Goal: Information Seeking & Learning: Learn about a topic

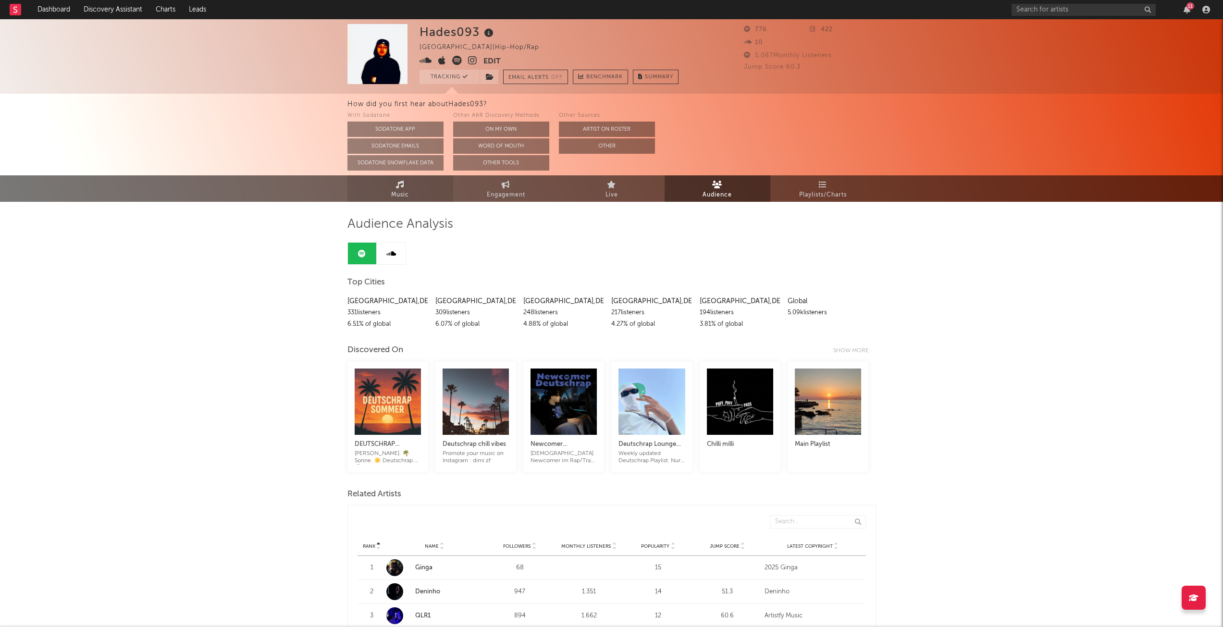
click at [398, 194] on span "Music" at bounding box center [400, 195] width 18 height 12
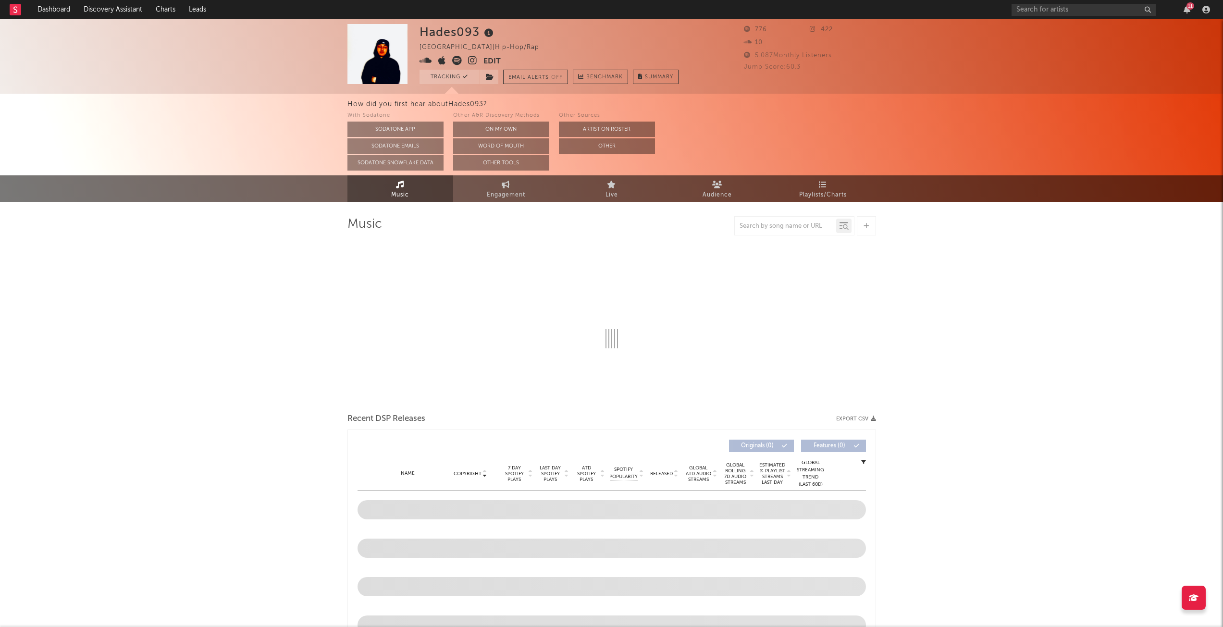
select select "1w"
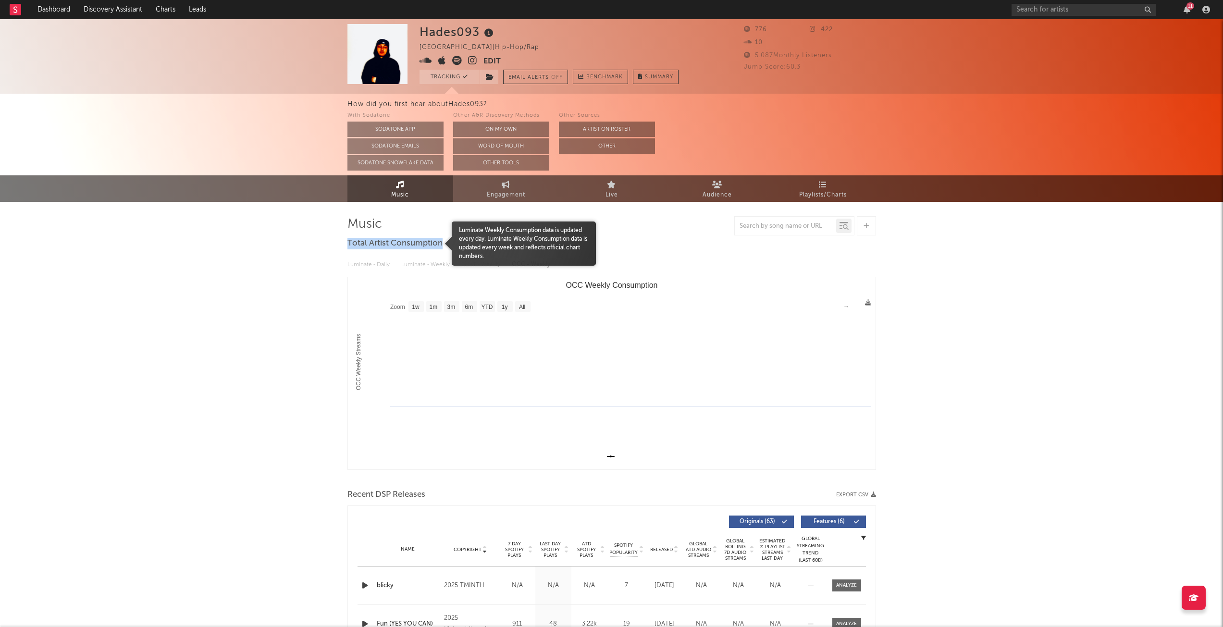
drag, startPoint x: 441, startPoint y: 242, endPoint x: 349, endPoint y: 238, distance: 91.8
click at [349, 238] on span "Total Artist Consumption" at bounding box center [394, 244] width 95 height 12
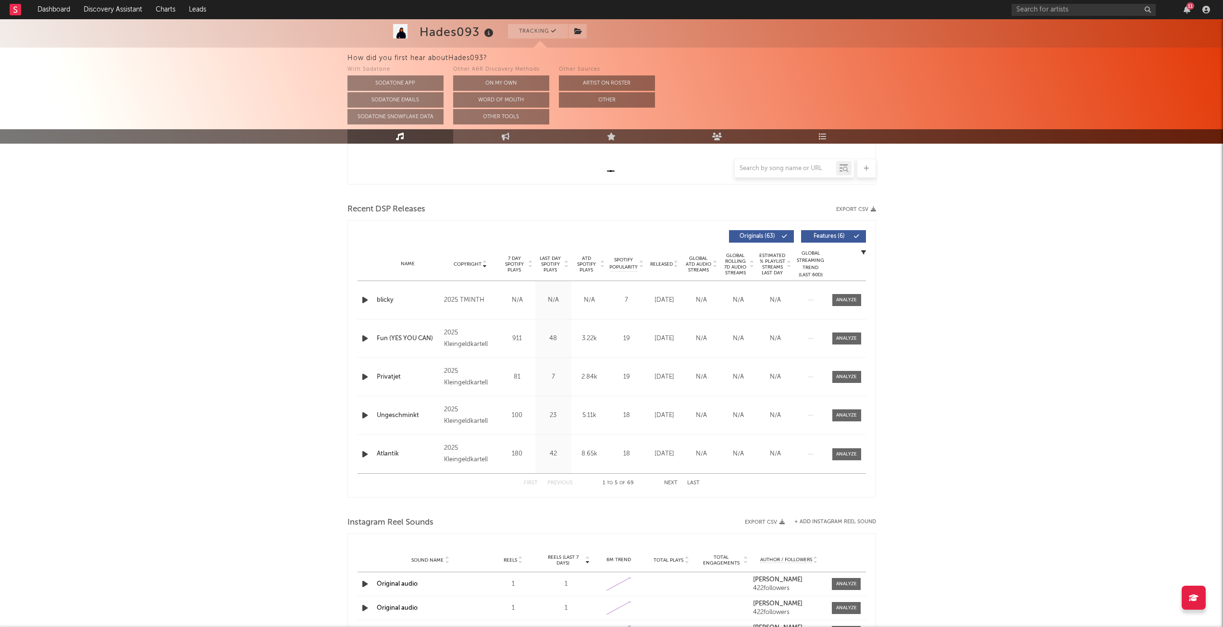
scroll to position [170, 0]
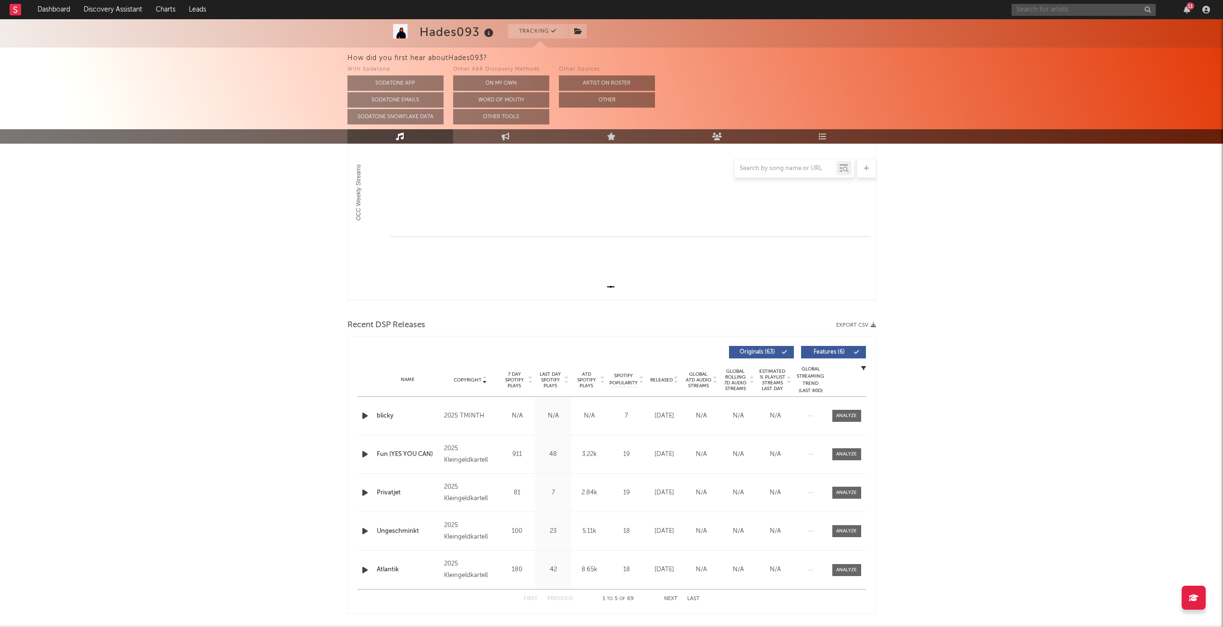
click at [1087, 9] on input "text" at bounding box center [1083, 10] width 144 height 12
type input "[PERSON_NAME]"
click at [1099, 32] on div "[PERSON_NAME]" at bounding box center [1098, 29] width 106 height 12
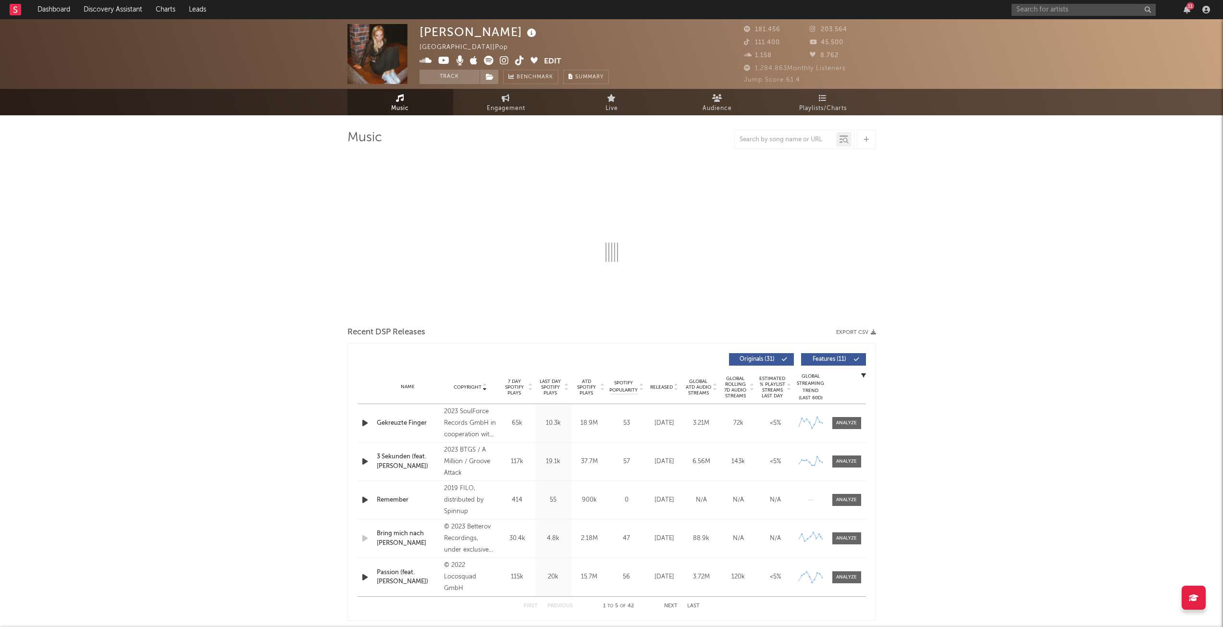
select select "6m"
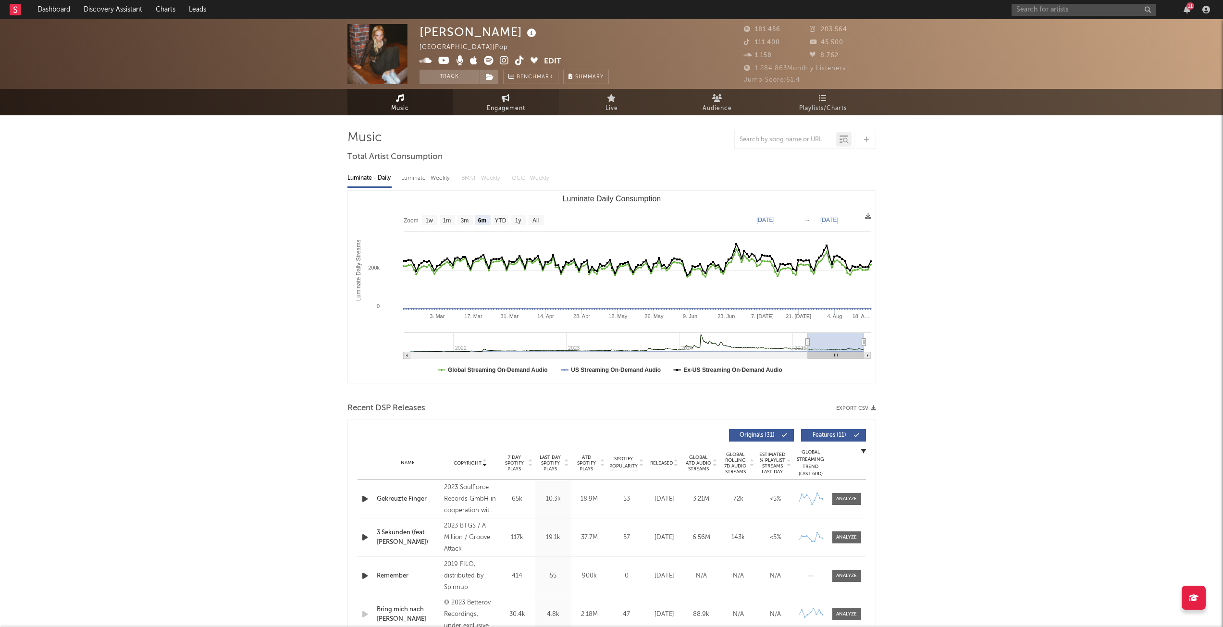
click at [528, 100] on link "Engagement" at bounding box center [506, 102] width 106 height 26
select select "1w"
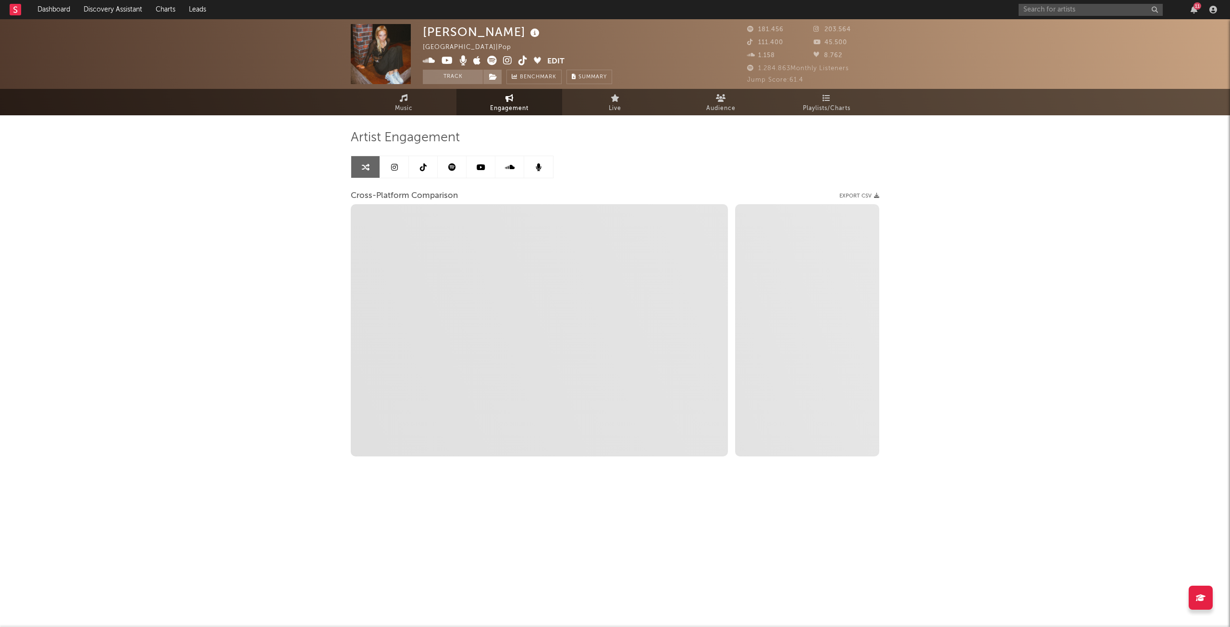
select select "1m"
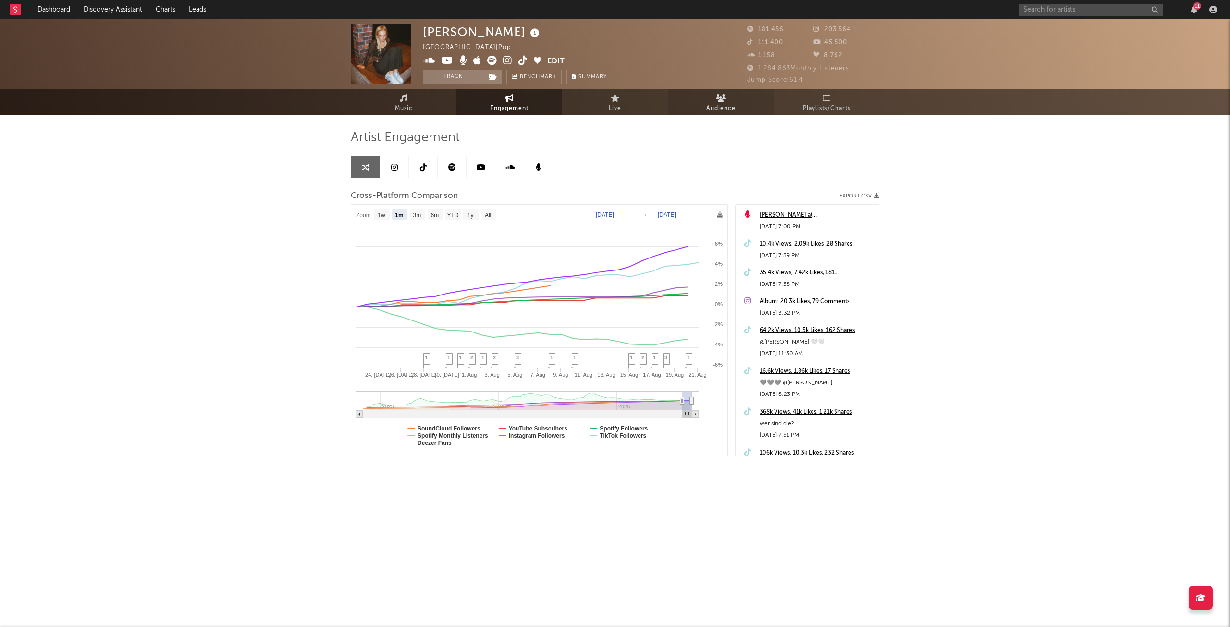
click at [721, 94] on icon at bounding box center [721, 98] width 10 height 8
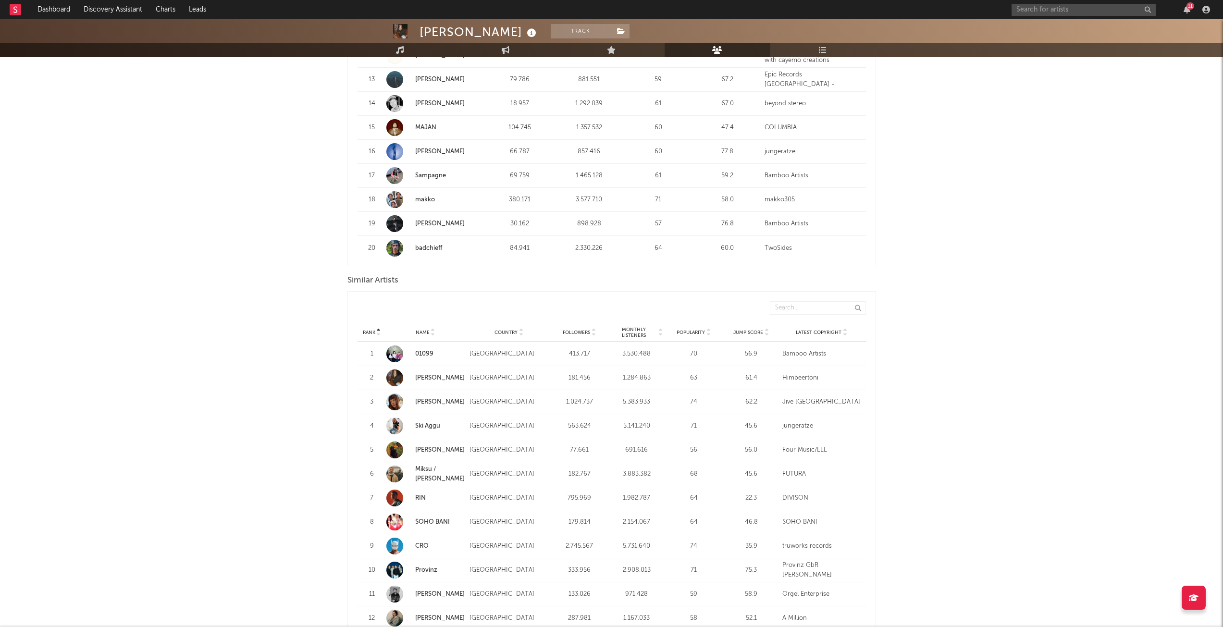
scroll to position [689, 0]
click at [648, 329] on span "Monthly Listeners" at bounding box center [633, 334] width 47 height 12
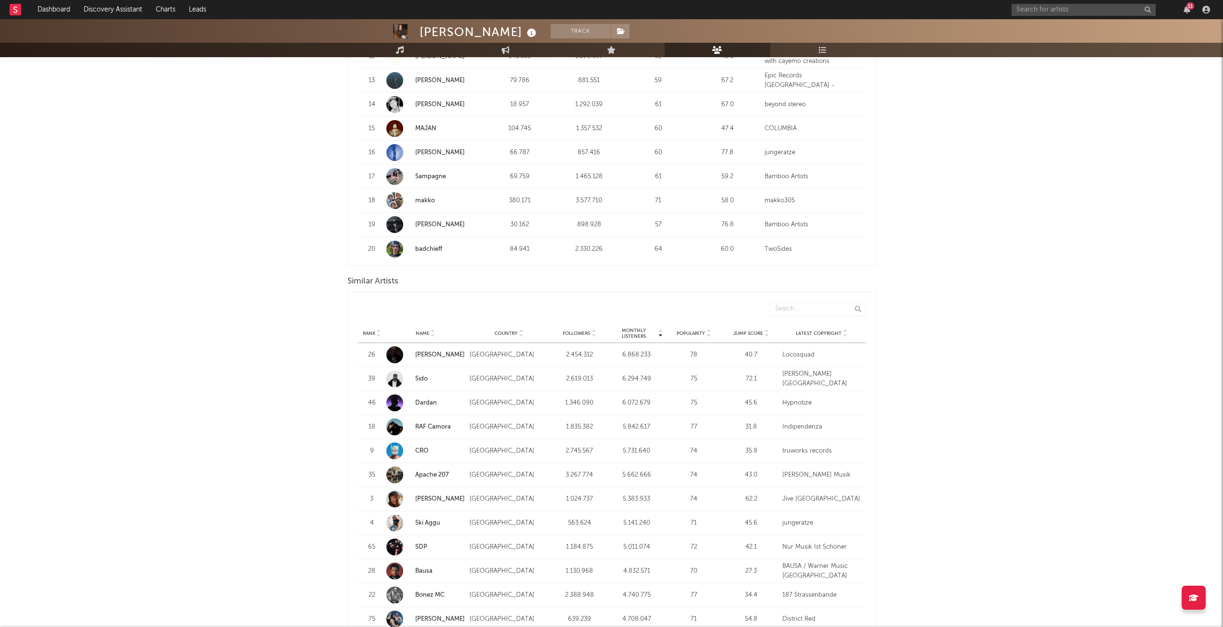
click at [654, 331] on span "Monthly Listeners" at bounding box center [633, 334] width 47 height 12
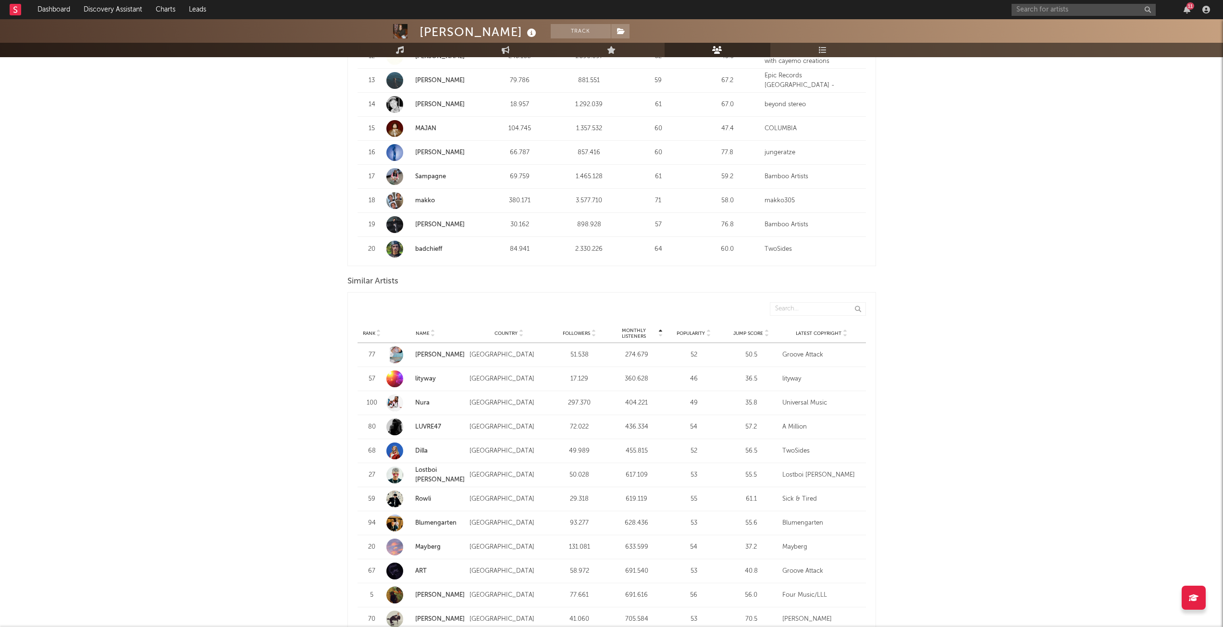
click at [654, 331] on span "Monthly Listeners" at bounding box center [633, 334] width 47 height 12
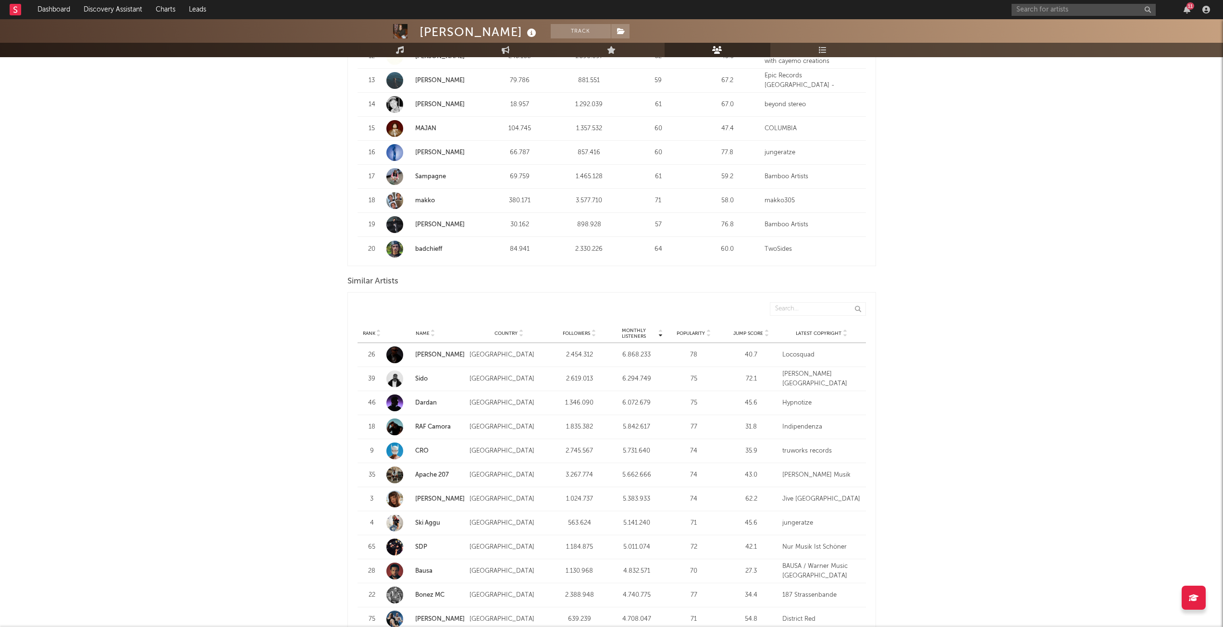
click at [654, 331] on span "Monthly Listeners" at bounding box center [633, 334] width 47 height 12
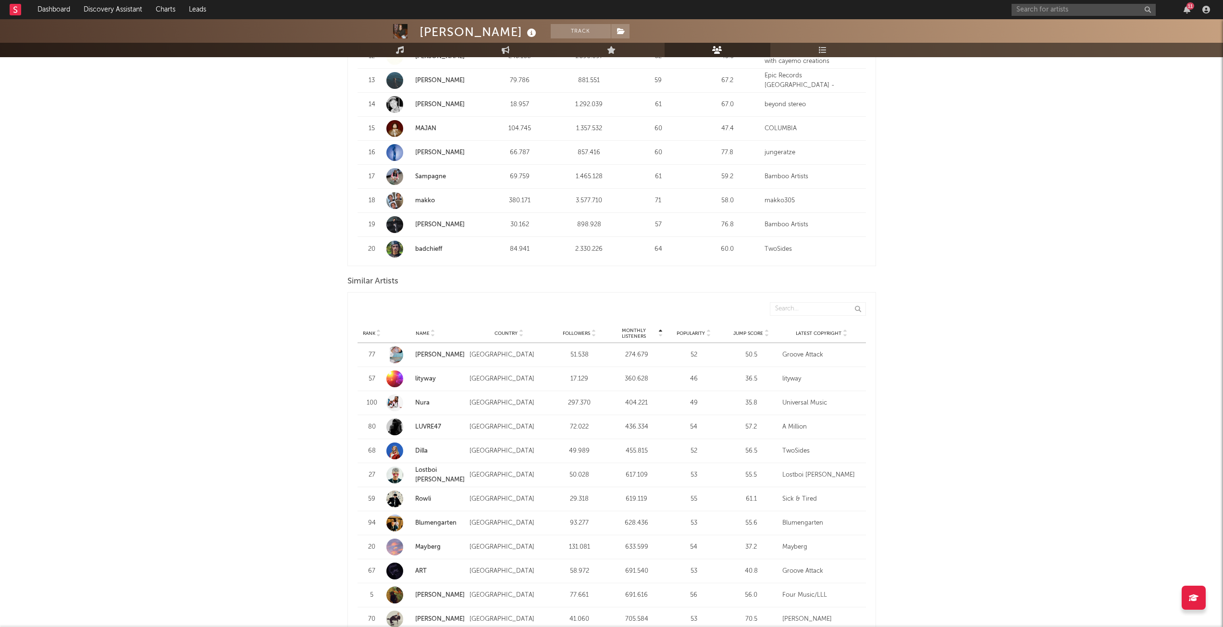
click at [654, 331] on span "Monthly Listeners" at bounding box center [633, 334] width 47 height 12
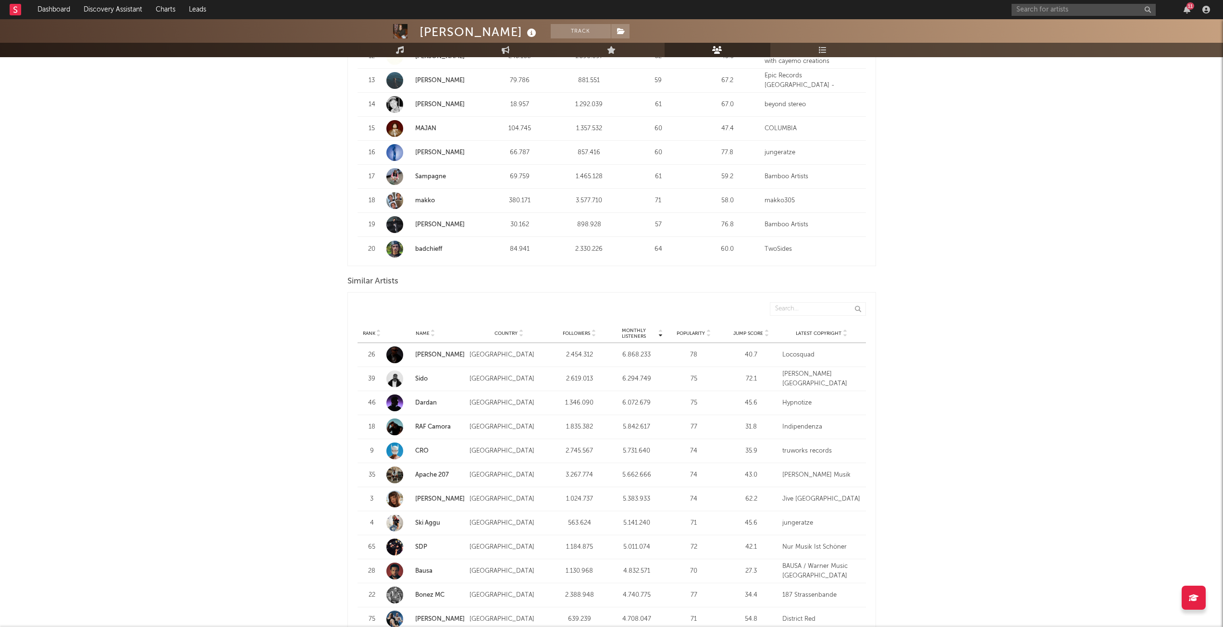
click at [374, 334] on span "Rank" at bounding box center [369, 334] width 12 height 6
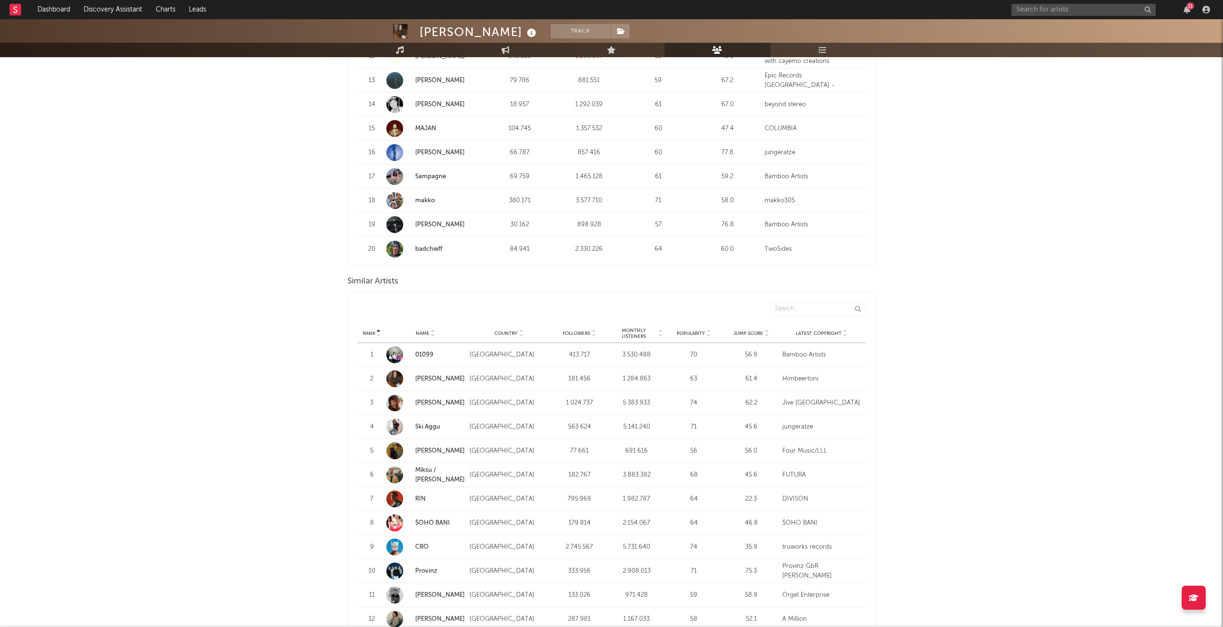
click at [375, 333] on div at bounding box center [378, 333] width 6 height 7
click at [642, 332] on span "Monthly Listeners" at bounding box center [633, 334] width 47 height 12
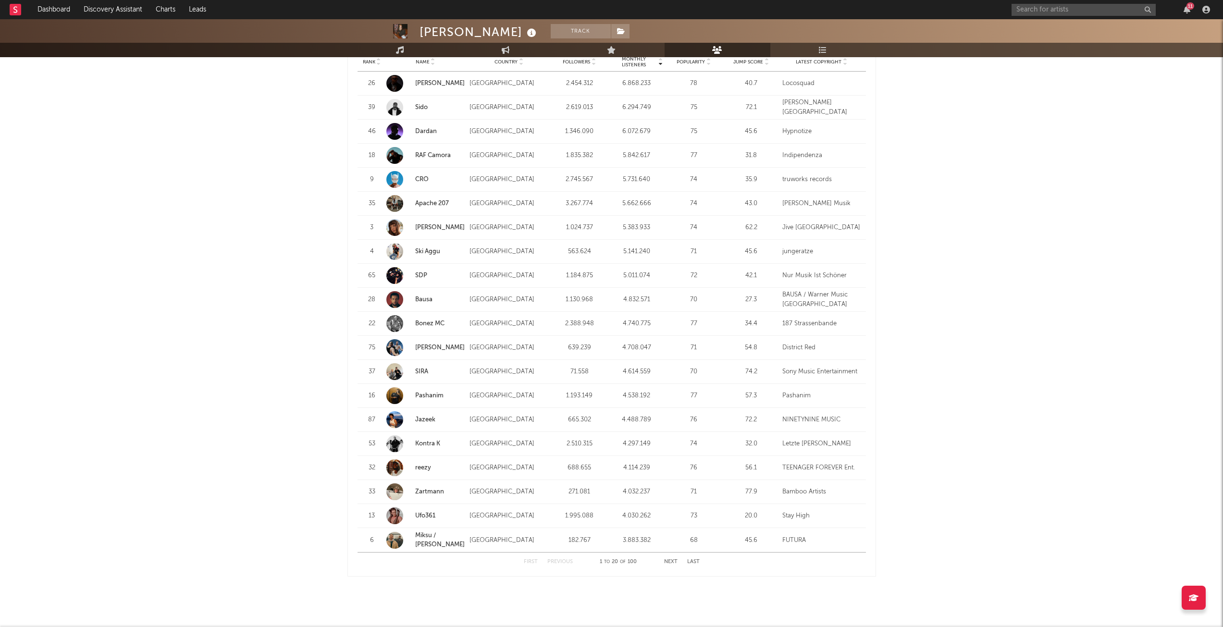
scroll to position [977, 0]
